Goal: Task Accomplishment & Management: Manage account settings

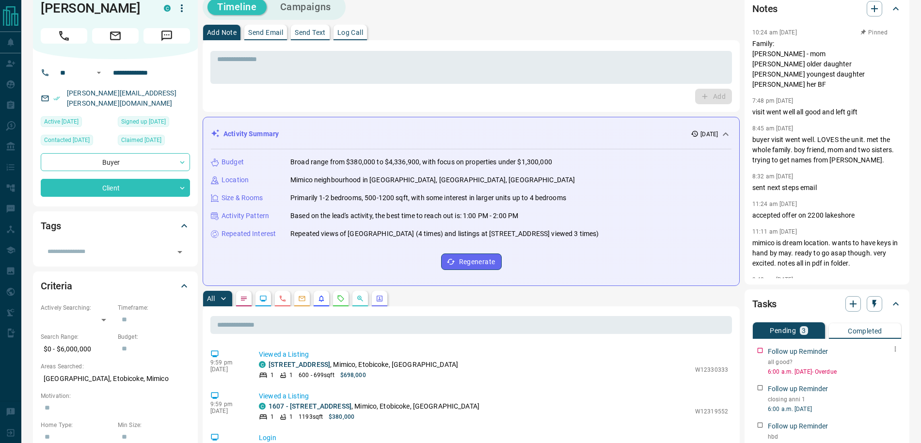
scroll to position [16, 0]
click at [896, 349] on icon "button" at bounding box center [895, 349] width 8 height 8
click at [894, 368] on li "Edit" at bounding box center [880, 367] width 43 height 15
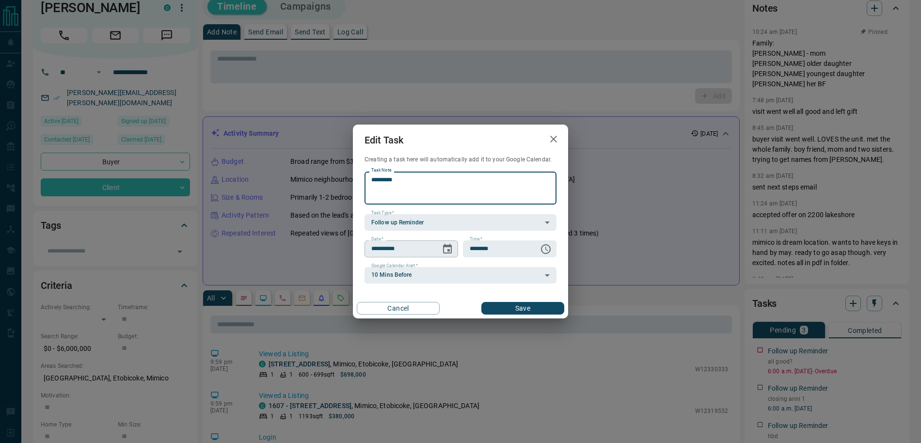
click at [444, 250] on icon "Choose date, selected date is Oct 14, 2025" at bounding box center [448, 249] width 12 height 12
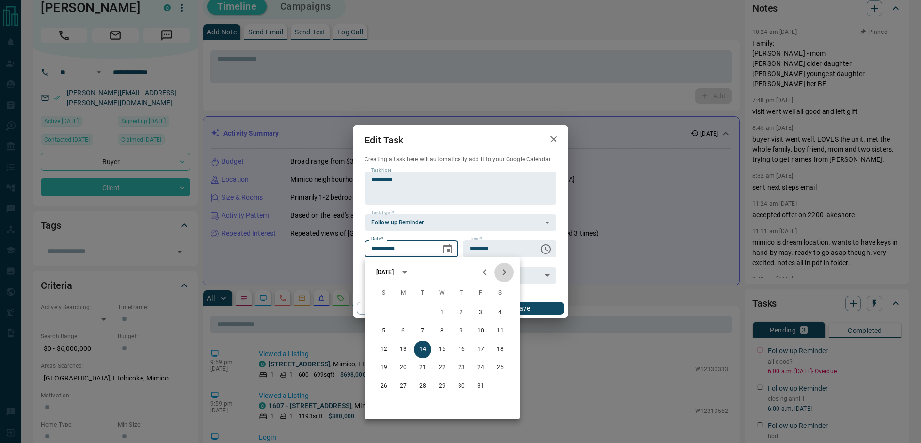
click at [498, 270] on icon "Next month" at bounding box center [504, 273] width 12 height 12
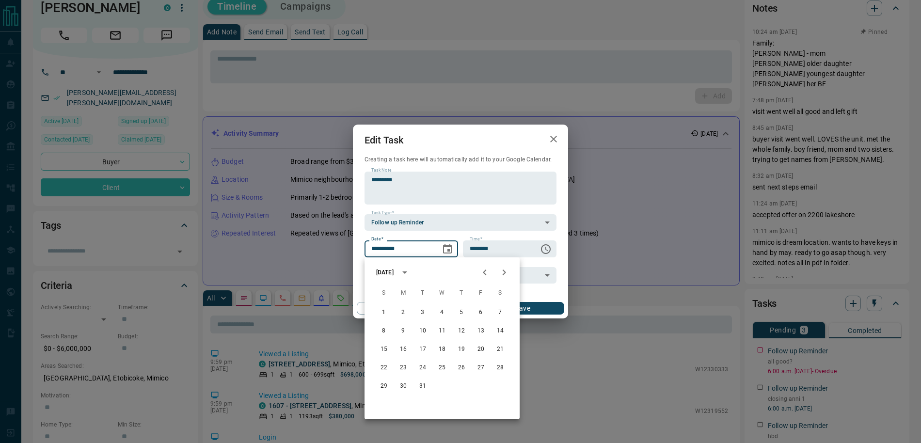
click at [498, 270] on icon "Next month" at bounding box center [504, 273] width 12 height 12
click at [456, 331] on button "9" at bounding box center [461, 330] width 17 height 17
type input "**********"
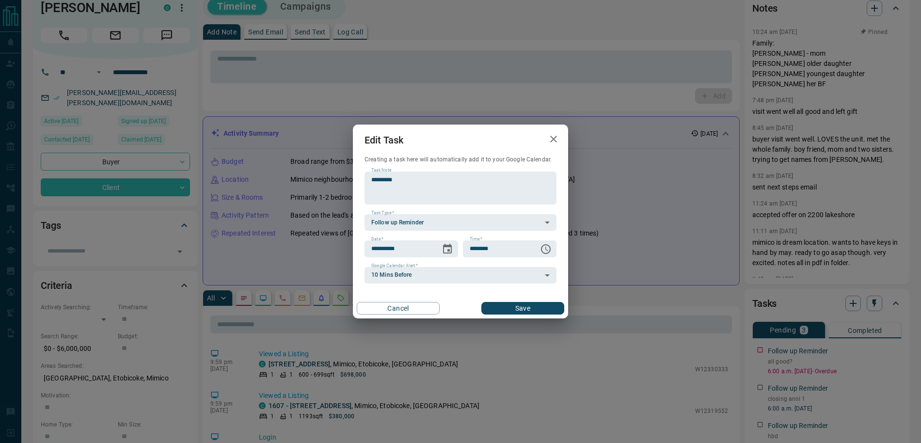
click at [516, 306] on button "Save" at bounding box center [522, 308] width 83 height 13
